Goal: Task Accomplishment & Management: Manage account settings

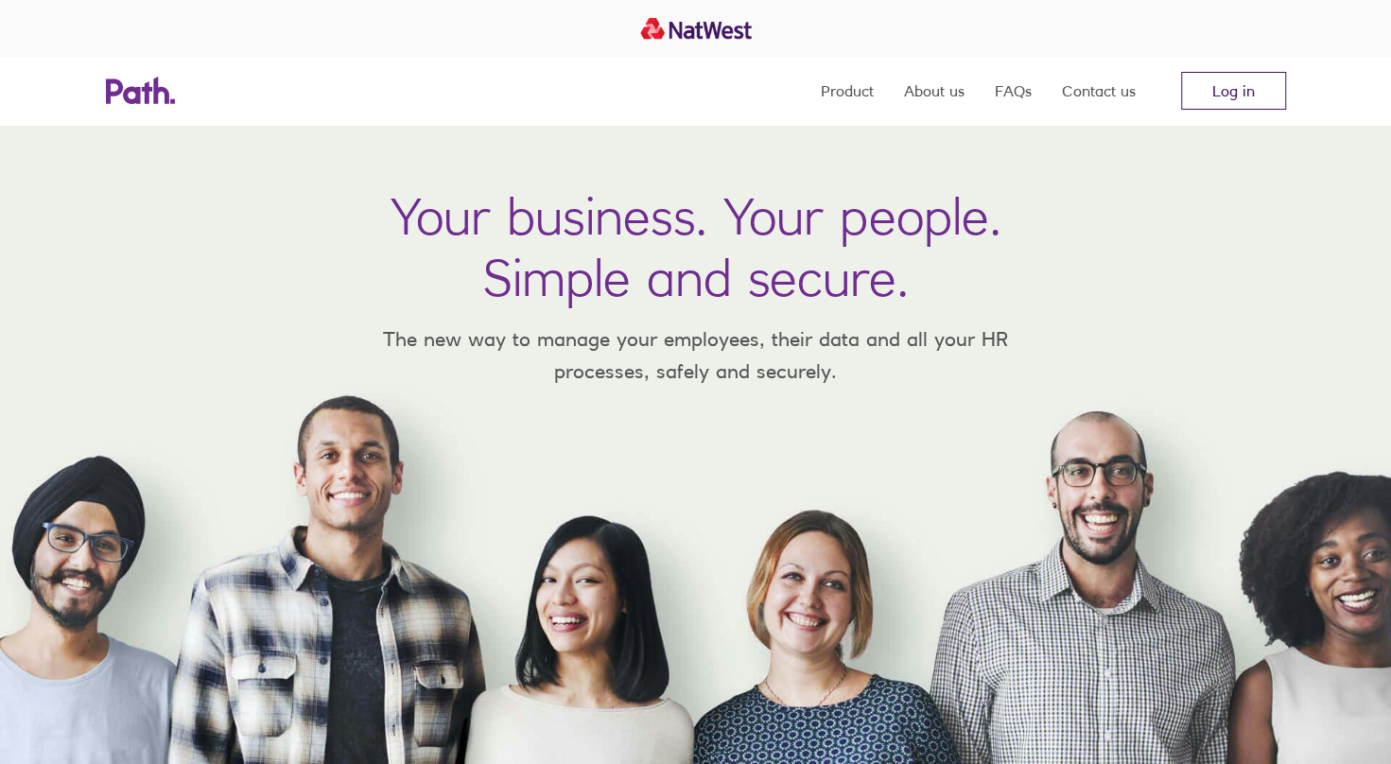
click at [1242, 74] on link "Log in" at bounding box center [1233, 91] width 105 height 38
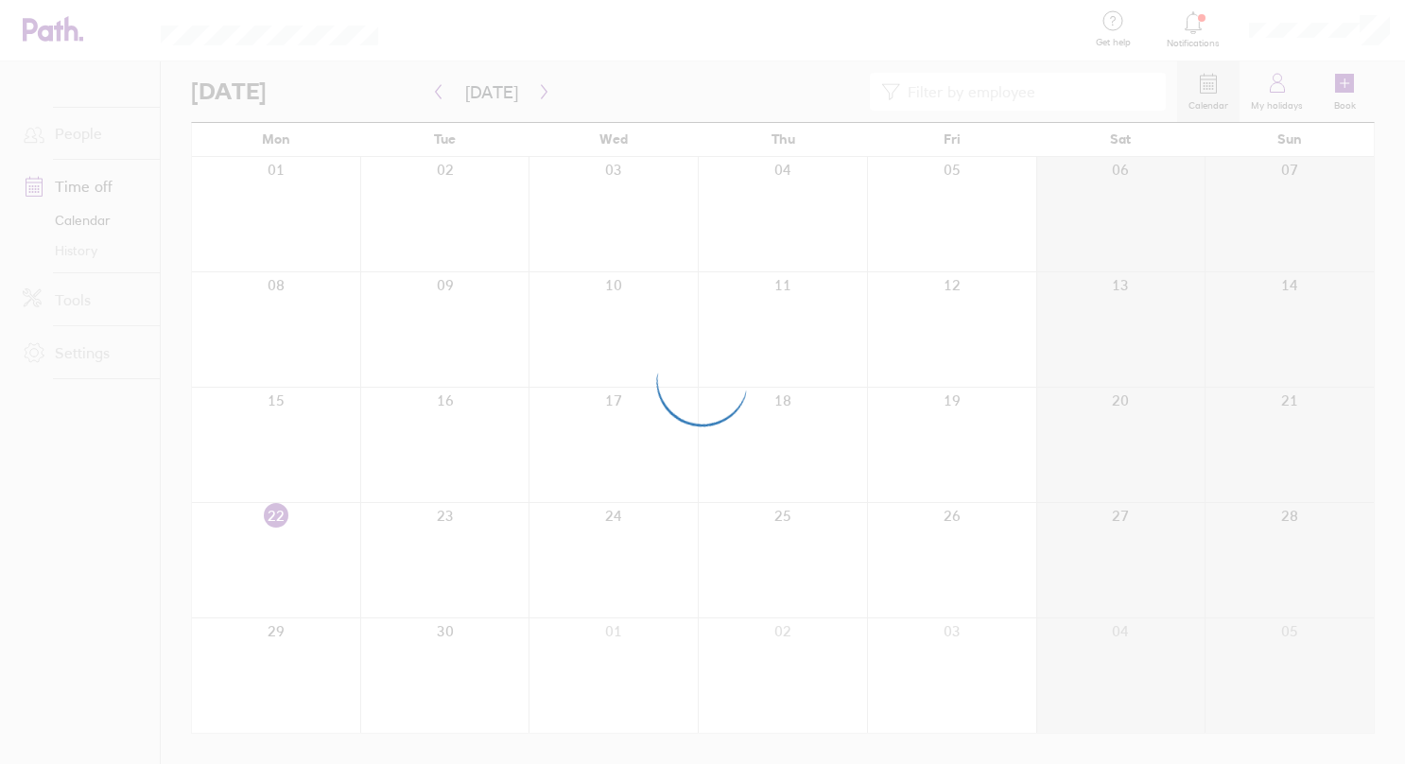
click at [95, 184] on div at bounding box center [702, 382] width 1405 height 764
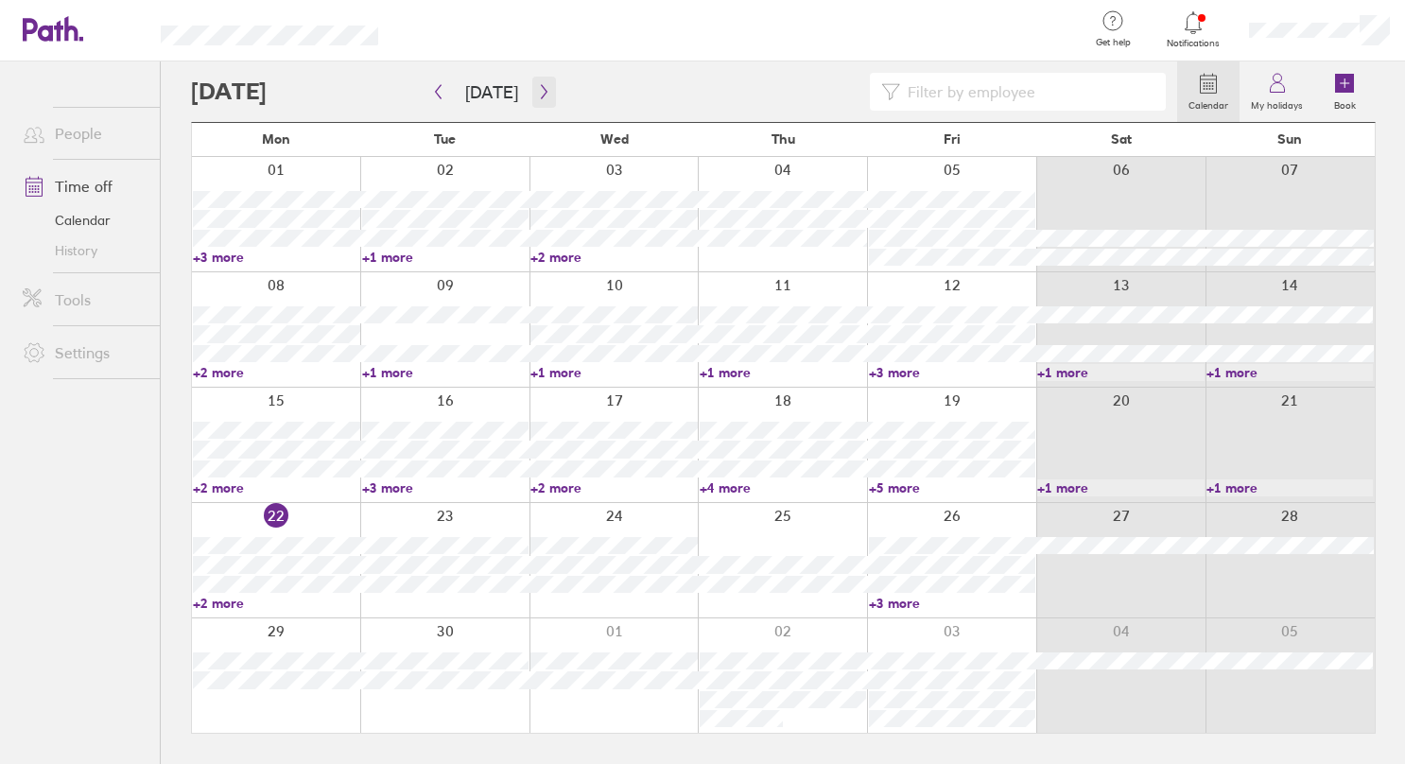
click at [537, 87] on icon "button" at bounding box center [544, 91] width 14 height 15
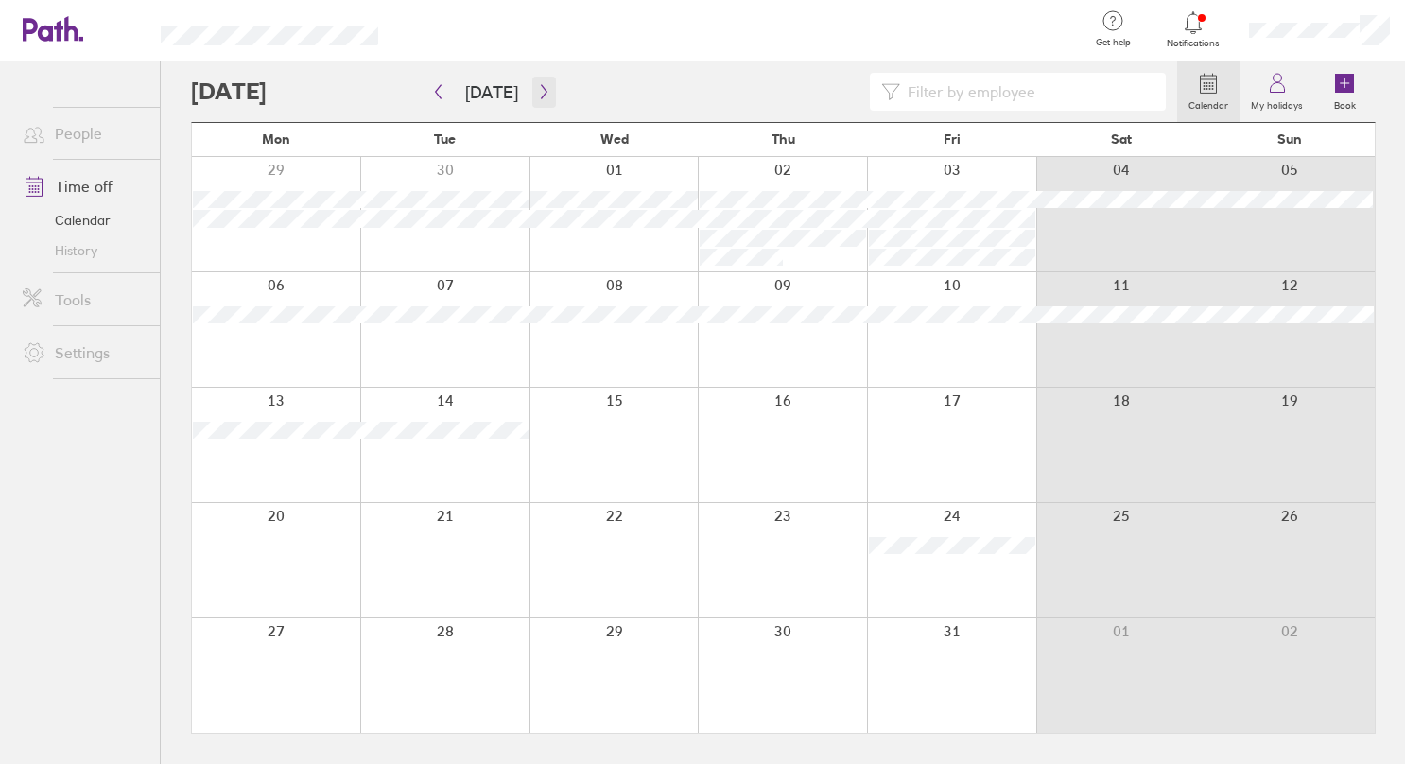
click at [540, 85] on icon "button" at bounding box center [544, 91] width 14 height 15
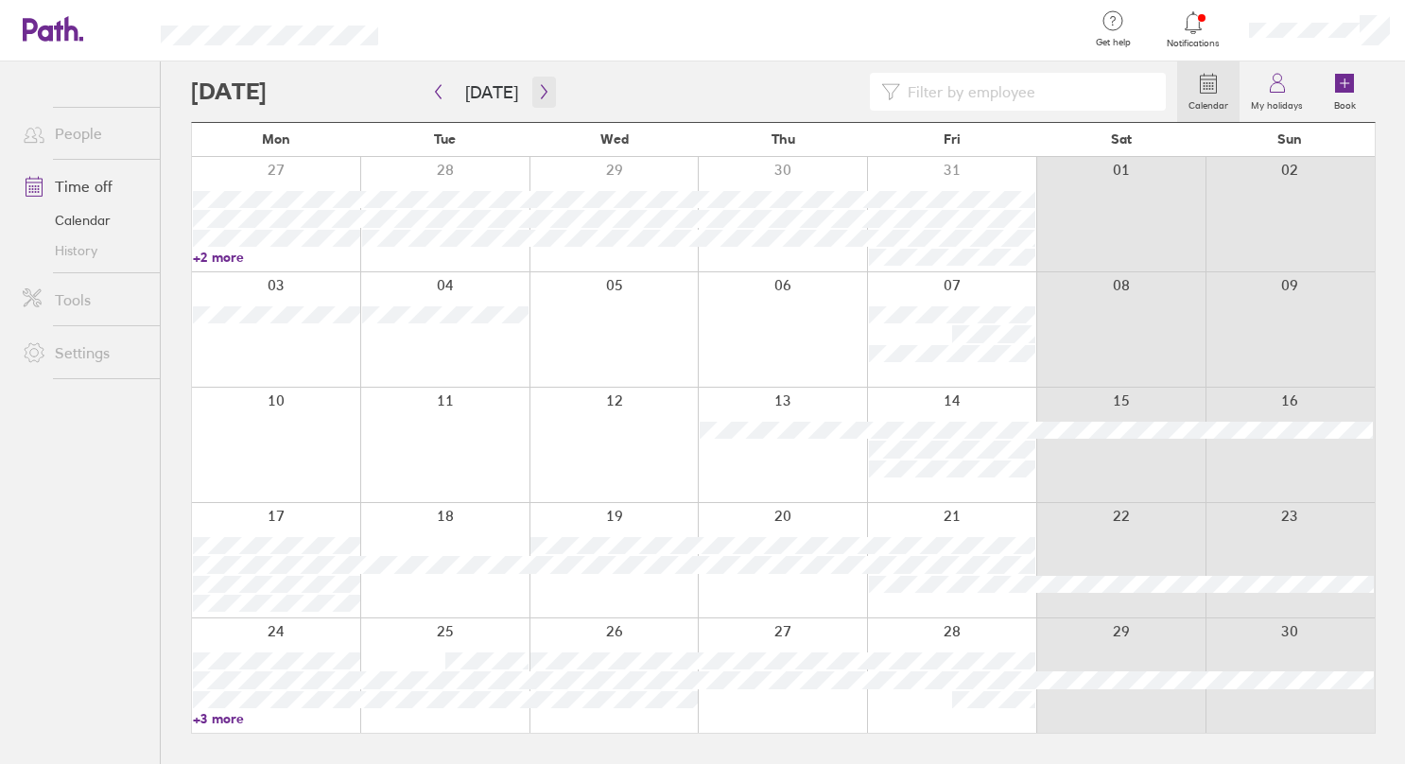
click at [544, 95] on icon "button" at bounding box center [544, 91] width 14 height 15
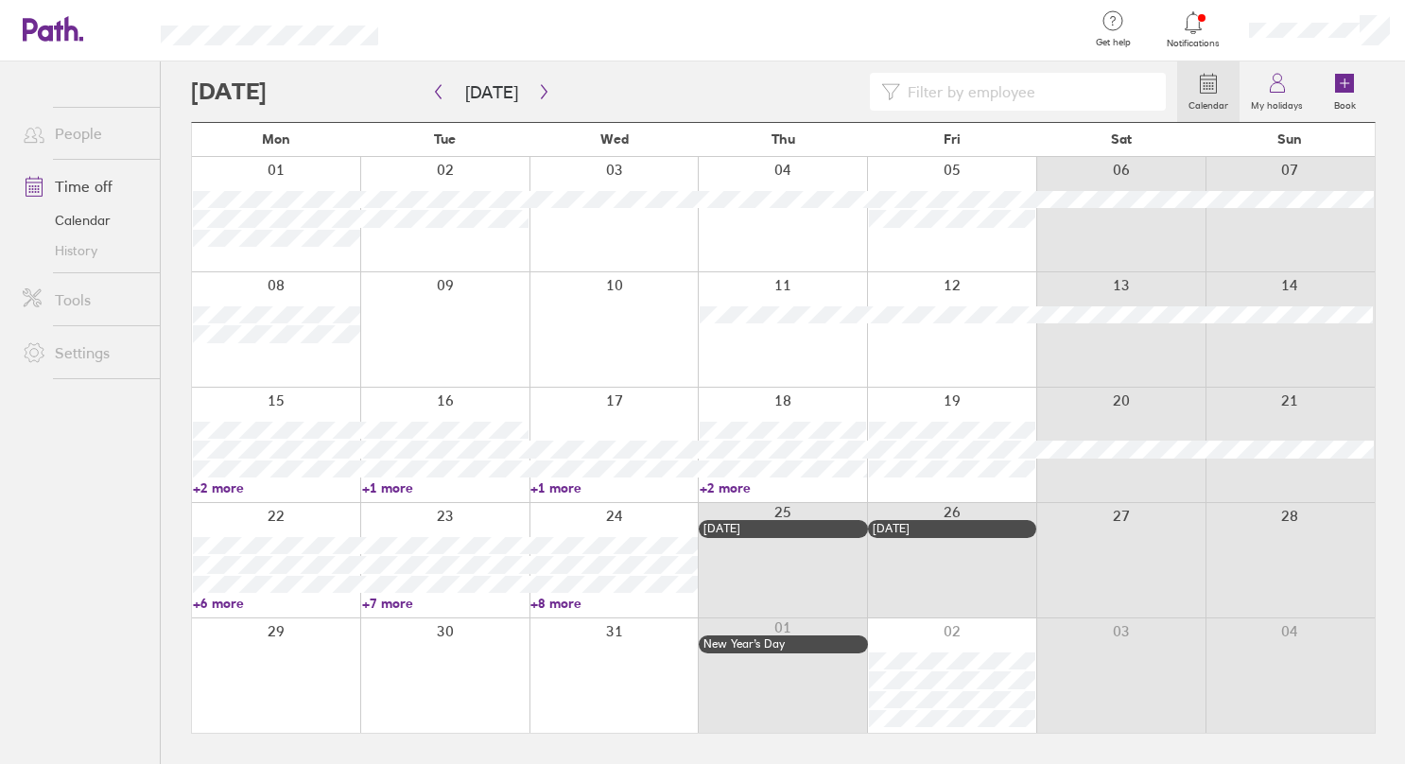
click at [210, 603] on link "+6 more" at bounding box center [276, 603] width 167 height 17
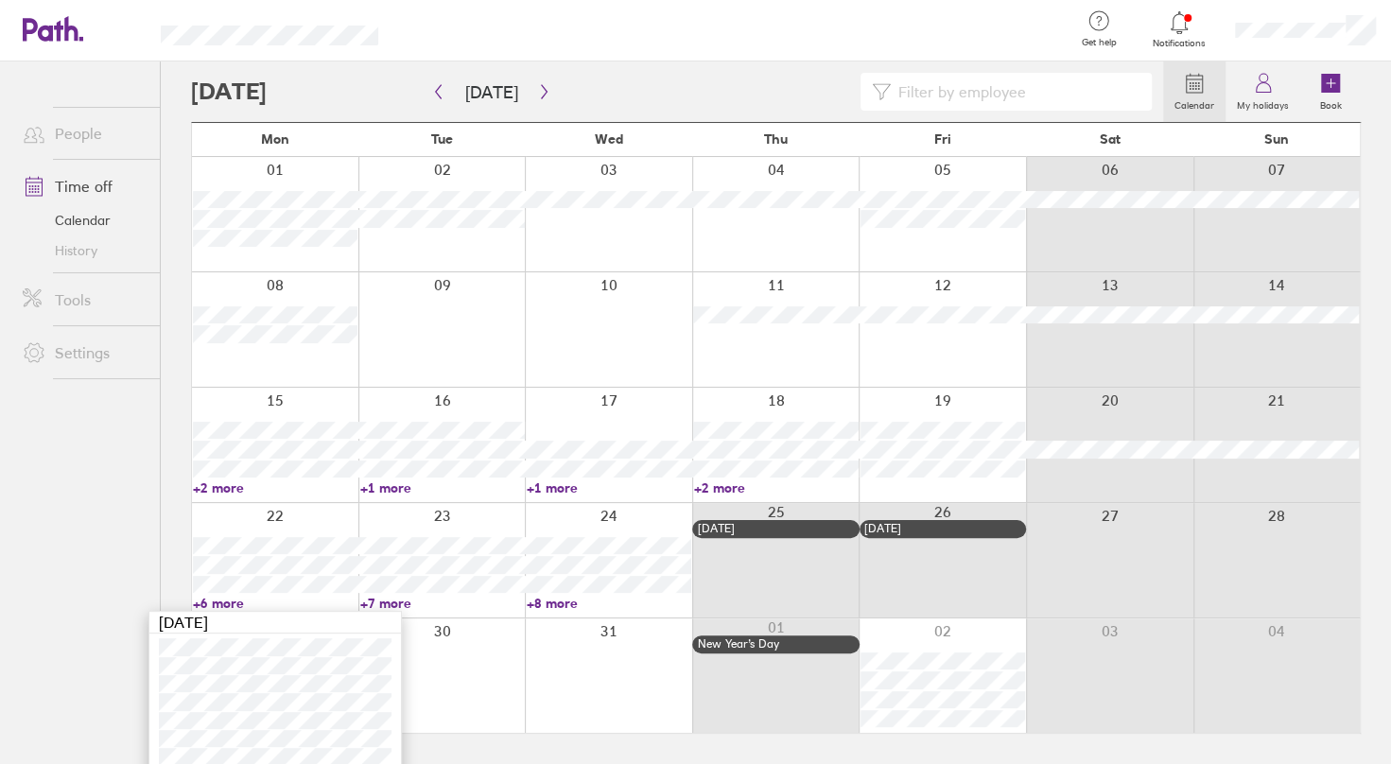
scroll to position [47, 0]
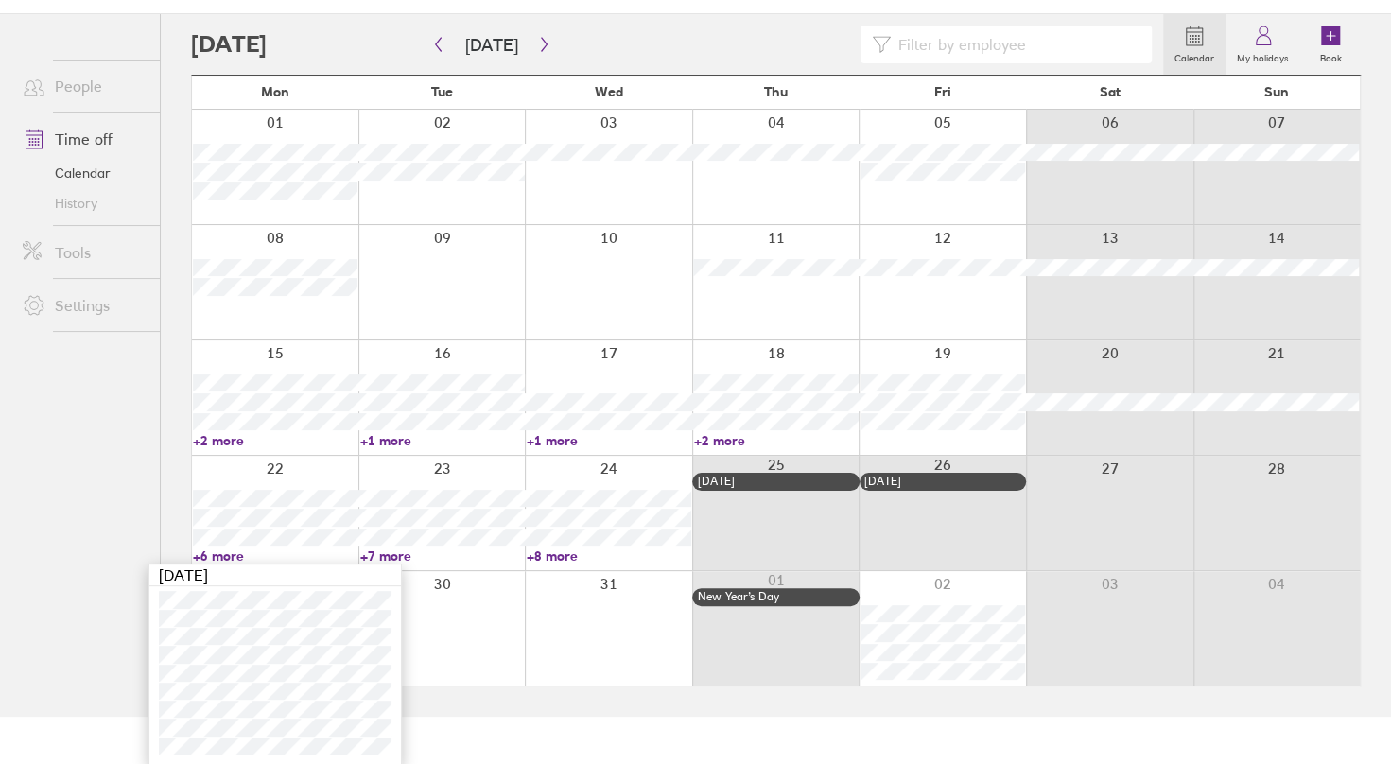
click at [123, 524] on ul "People Time off Calendar History Tools Settings" at bounding box center [80, 334] width 160 height 640
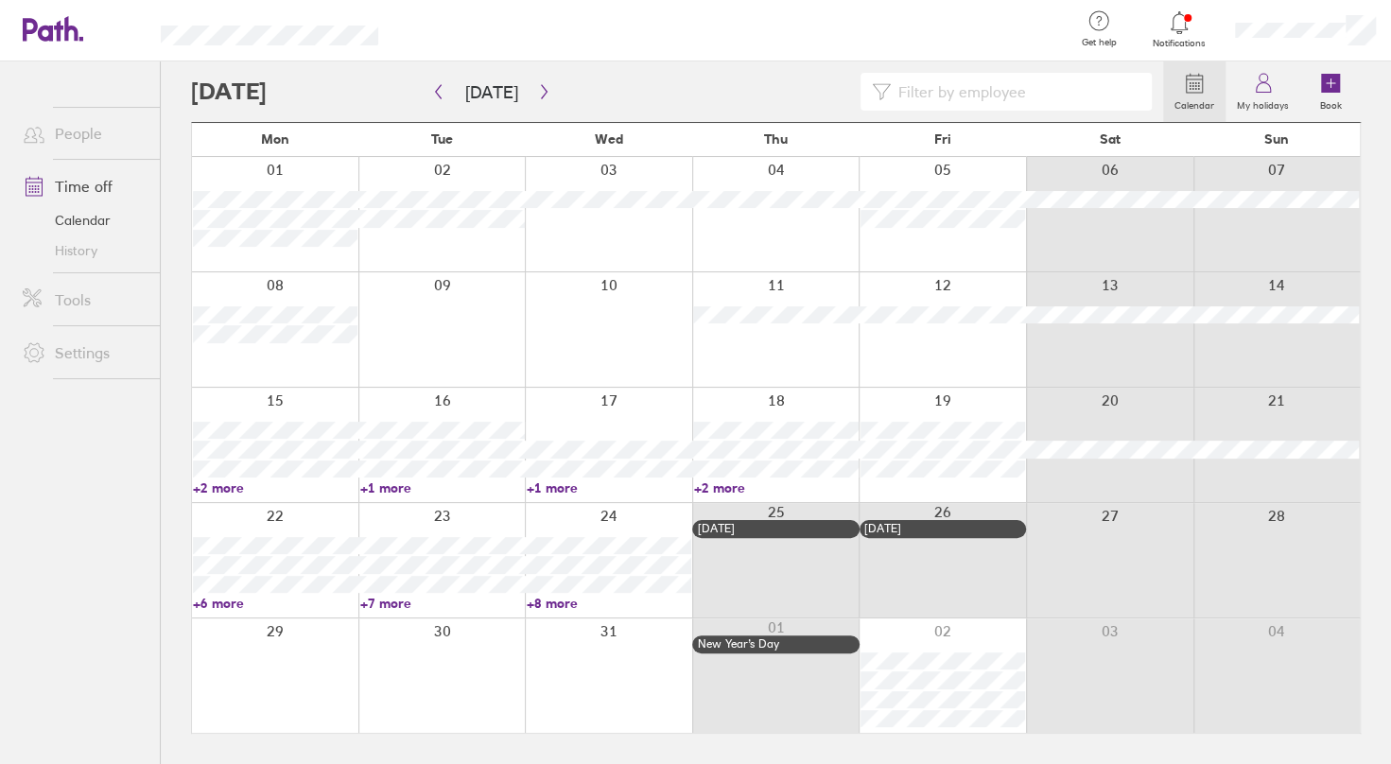
scroll to position [0, 0]
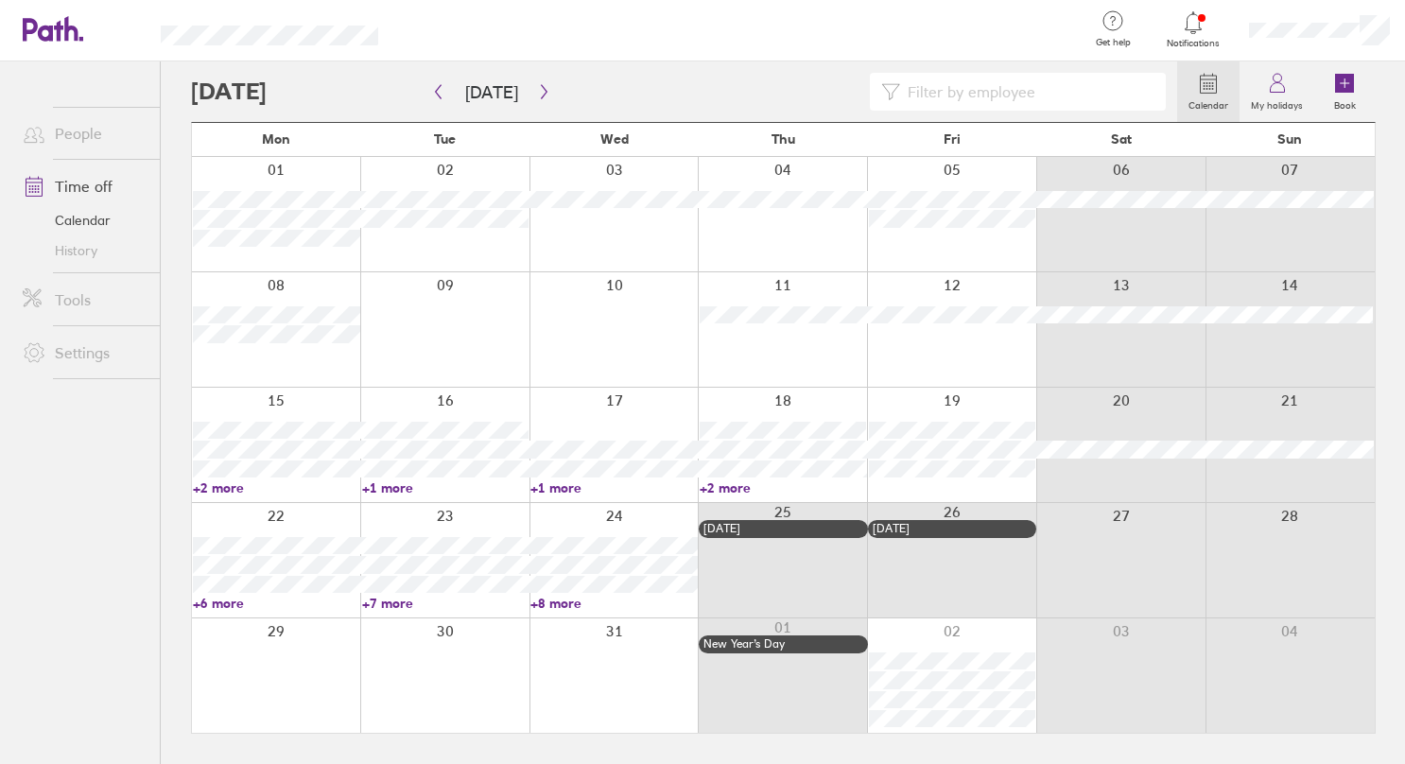
click at [571, 598] on link "+8 more" at bounding box center [613, 603] width 167 height 17
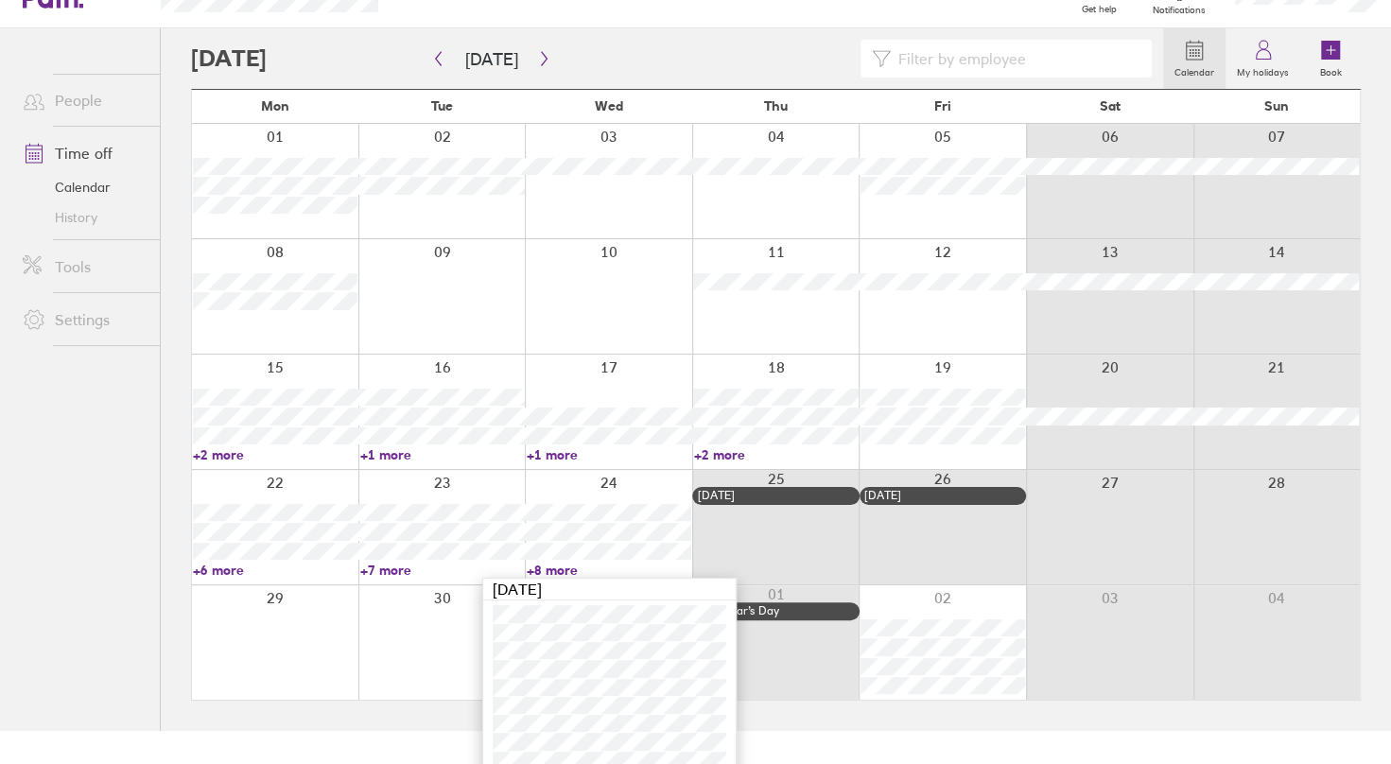
scroll to position [85, 0]
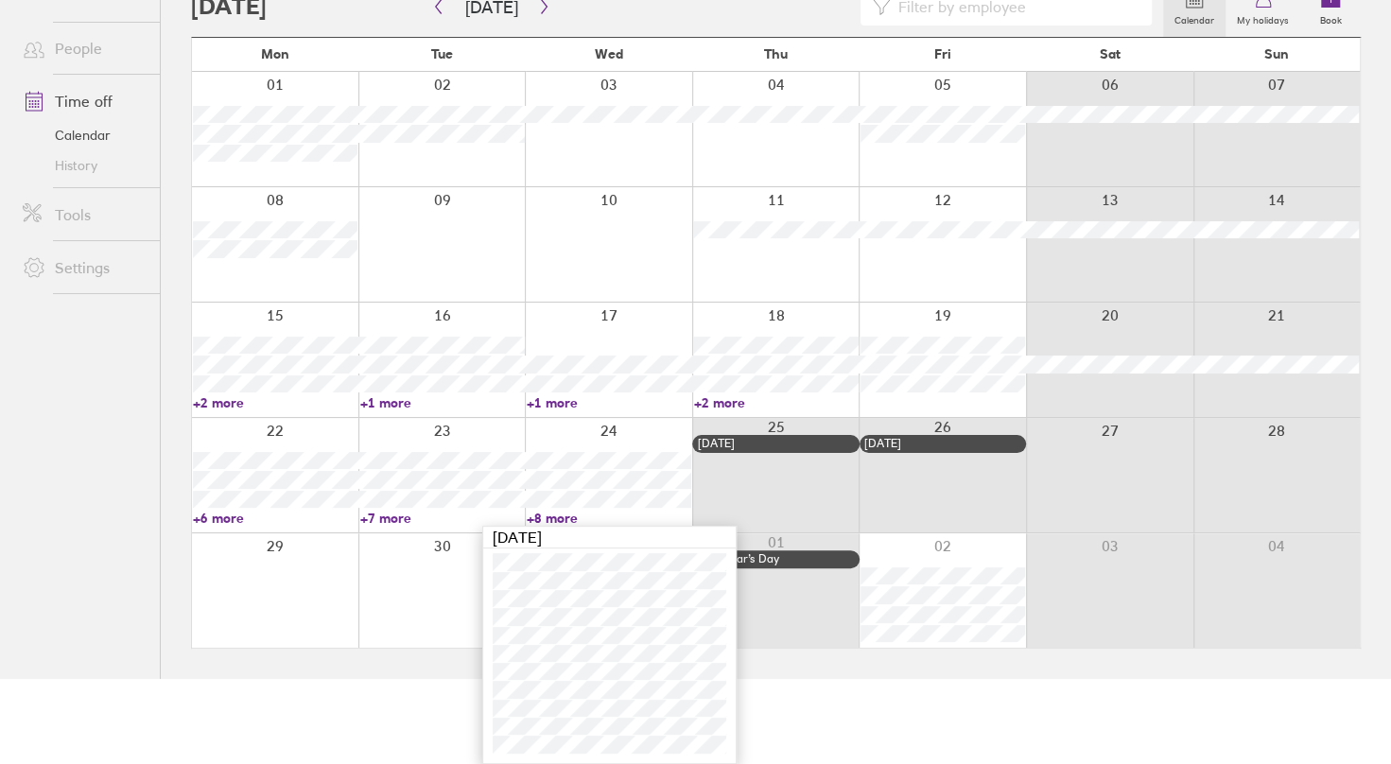
click at [398, 520] on link "+7 more" at bounding box center [441, 518] width 165 height 17
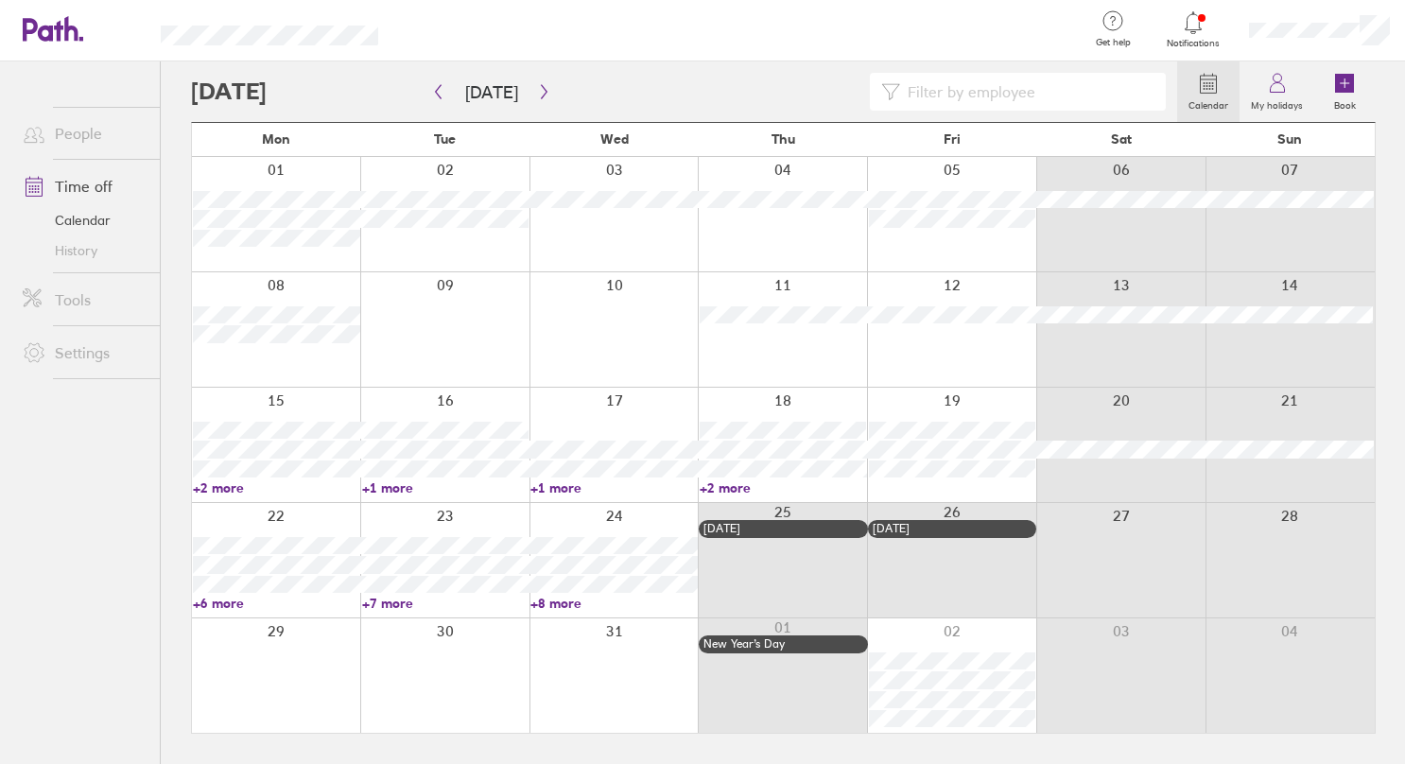
click at [388, 601] on link "+7 more" at bounding box center [445, 603] width 167 height 17
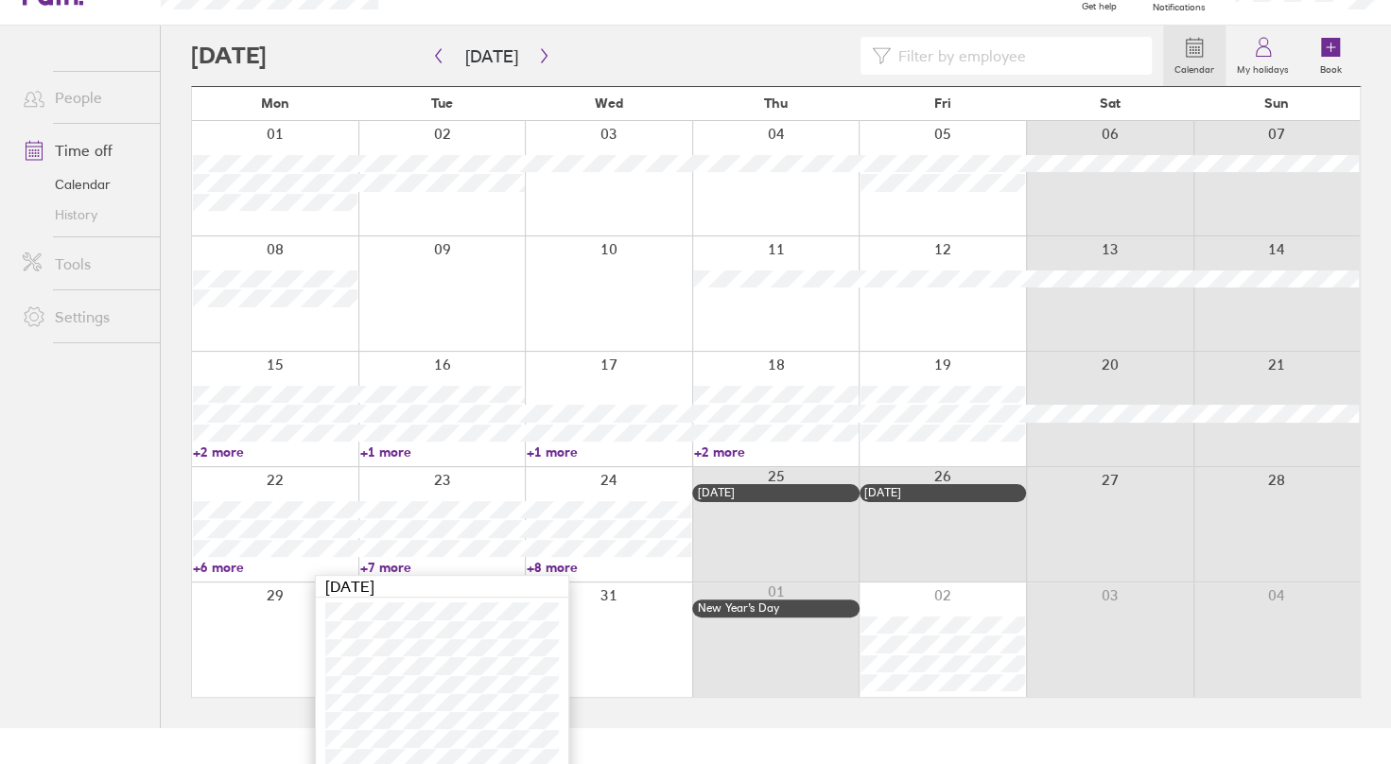
scroll to position [66, 0]
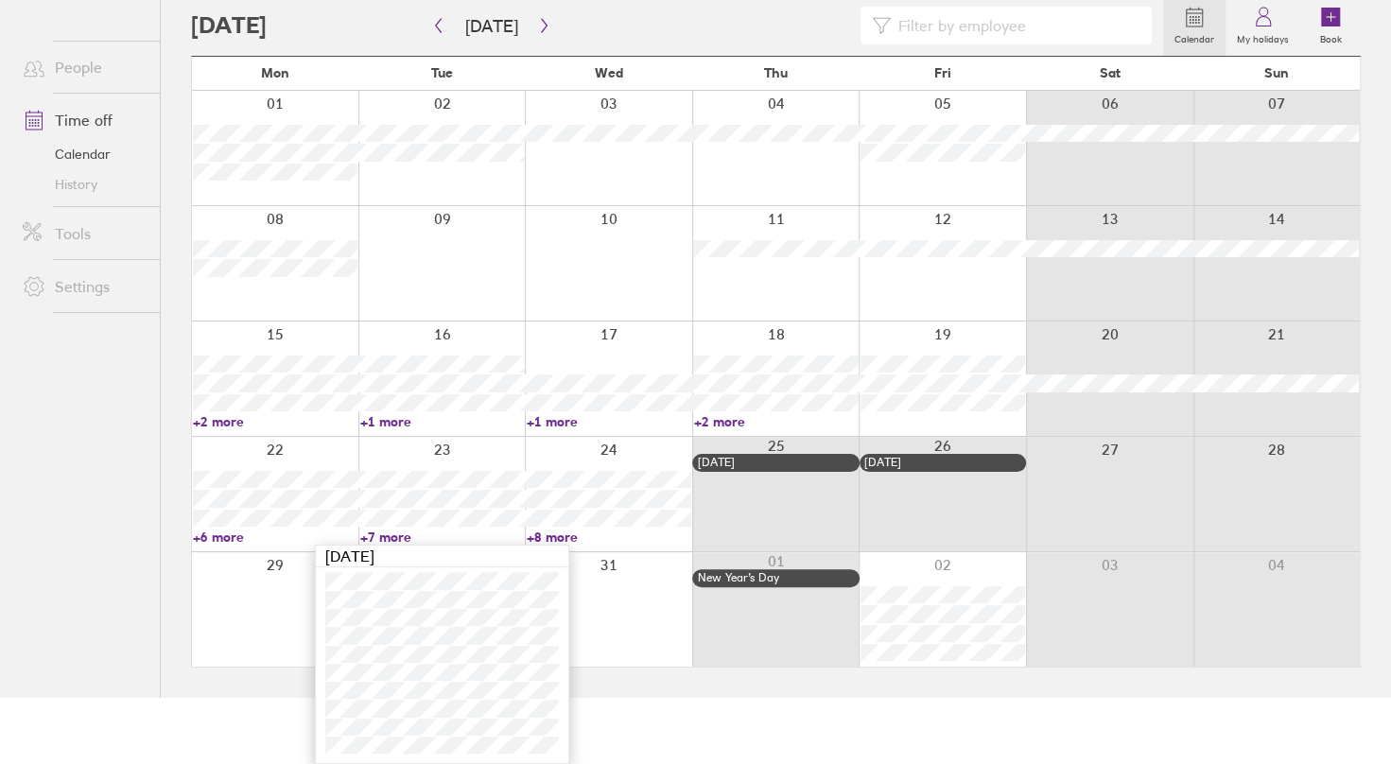
click at [41, 596] on ul "People Time off Calendar History Tools Settings" at bounding box center [80, 315] width 160 height 640
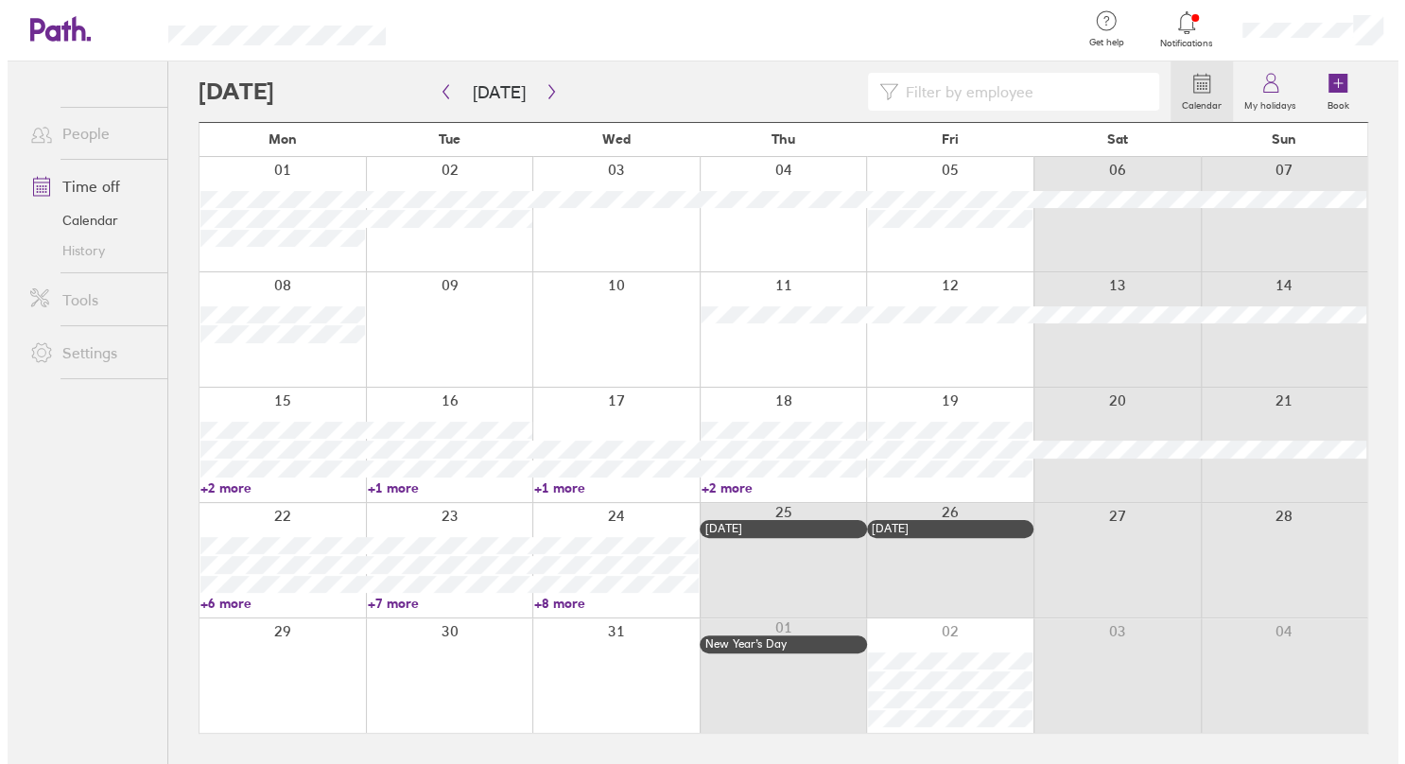
scroll to position [0, 0]
